Goal: Information Seeking & Learning: Learn about a topic

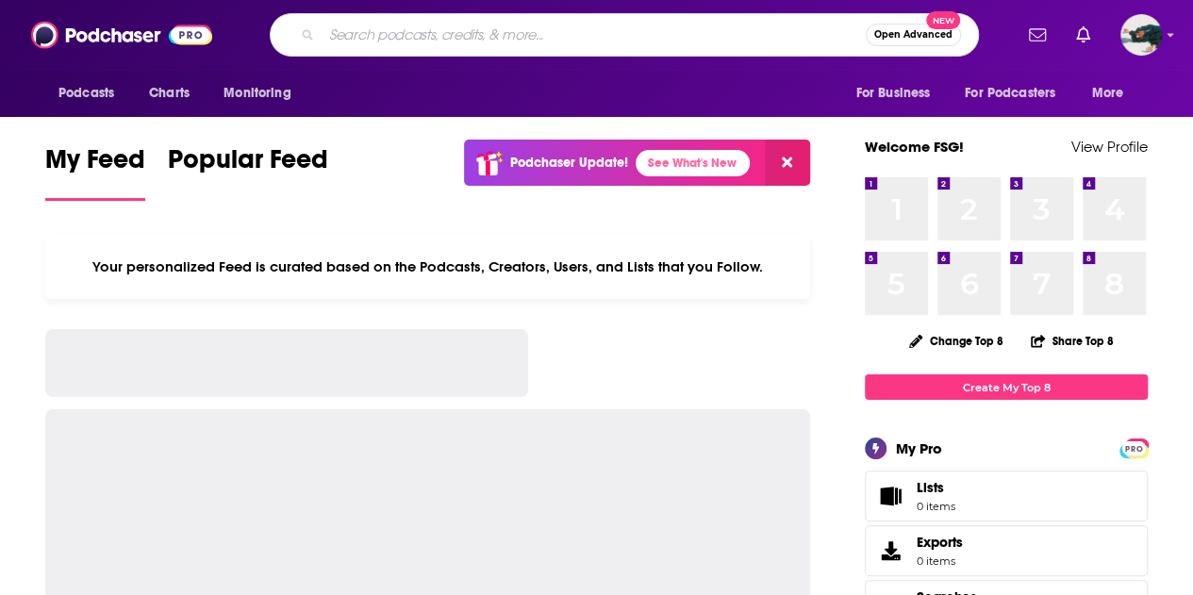
click at [496, 28] on input "Search podcasts, credits, & more..." at bounding box center [594, 35] width 544 height 30
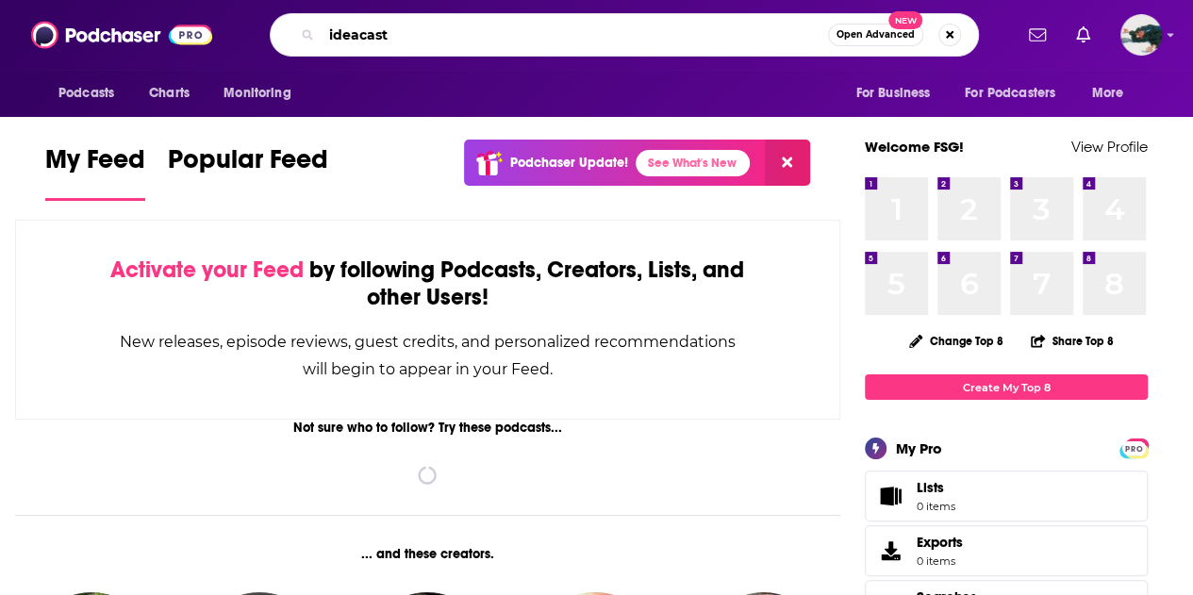
type input "ideacast"
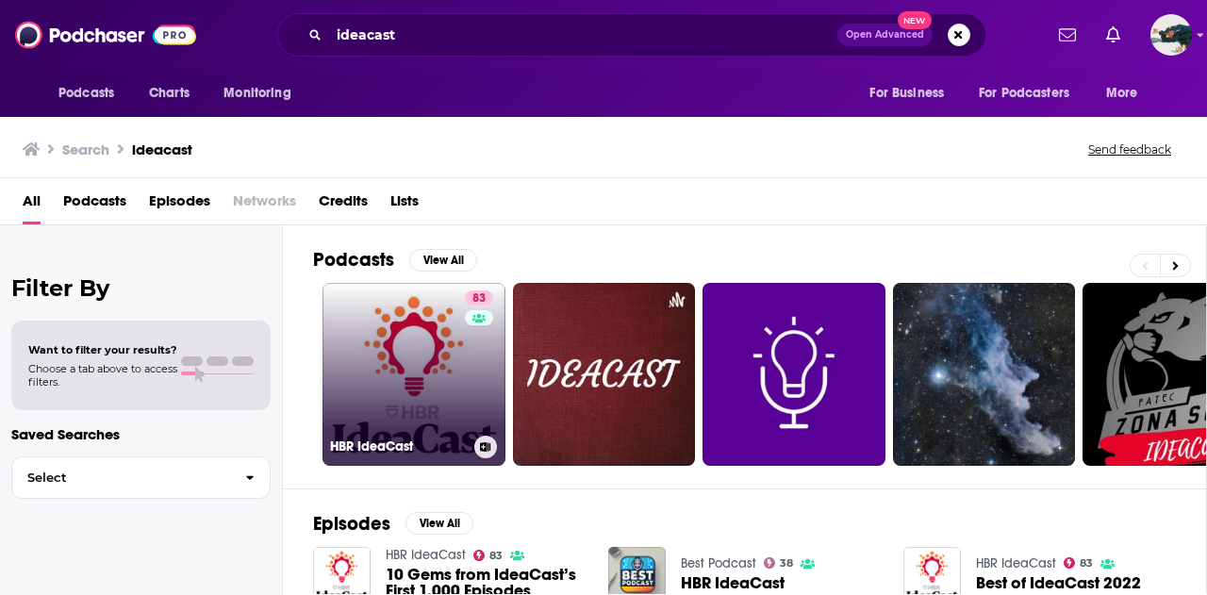
click at [438, 337] on link "83 [PERSON_NAME]" at bounding box center [414, 374] width 183 height 183
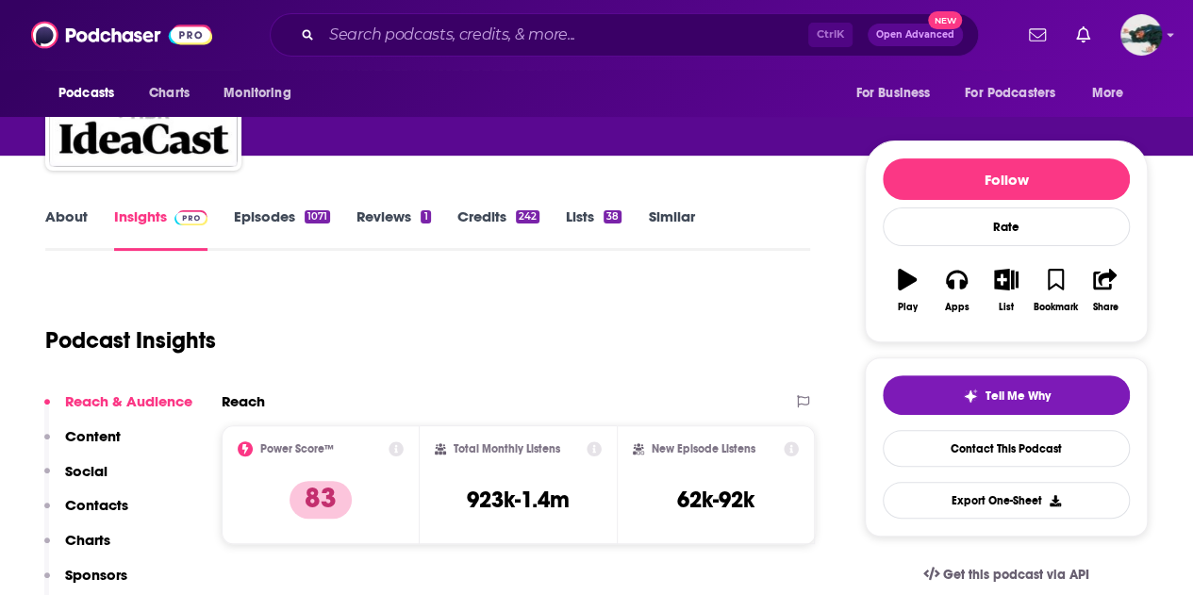
scroll to position [154, 0]
